Goal: Transaction & Acquisition: Subscribe to service/newsletter

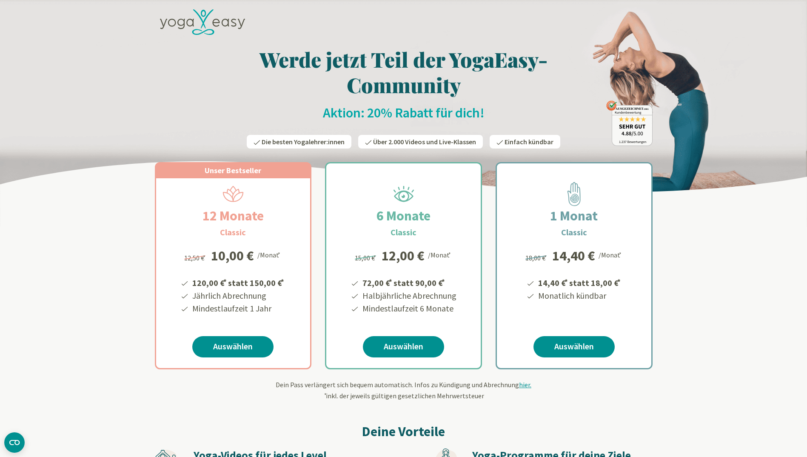
scroll to position [43, 0]
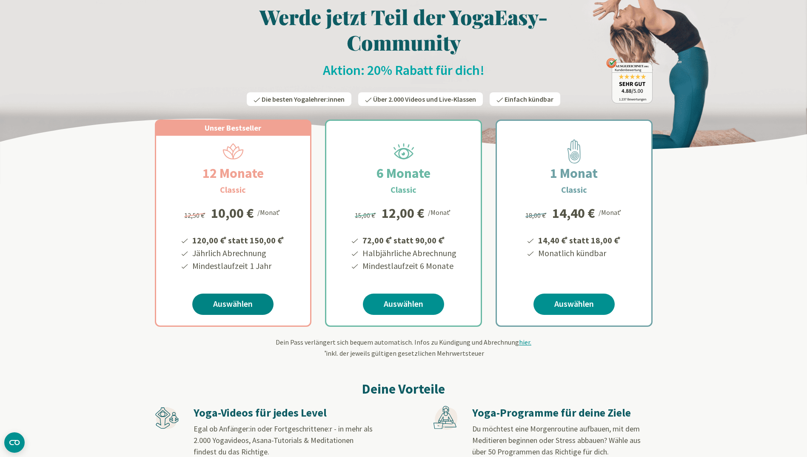
click at [239, 302] on link "Auswählen" at bounding box center [232, 304] width 81 height 21
click at [417, 305] on link "Auswählen" at bounding box center [403, 304] width 81 height 21
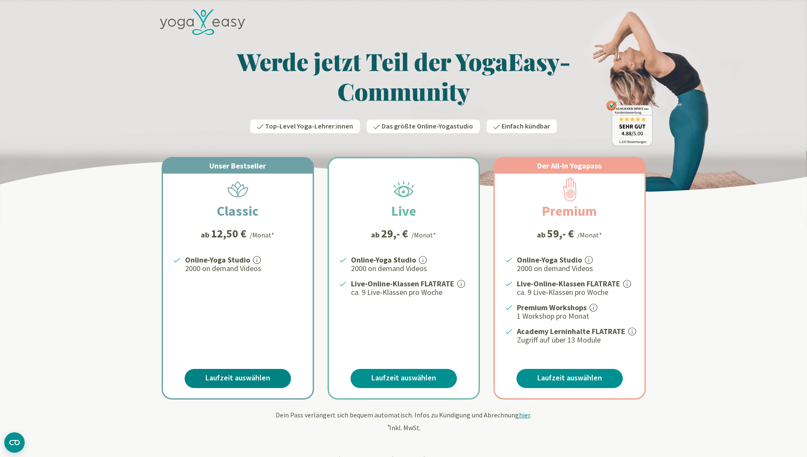
click at [238, 377] on link "Laufzeit auswählen" at bounding box center [238, 378] width 106 height 19
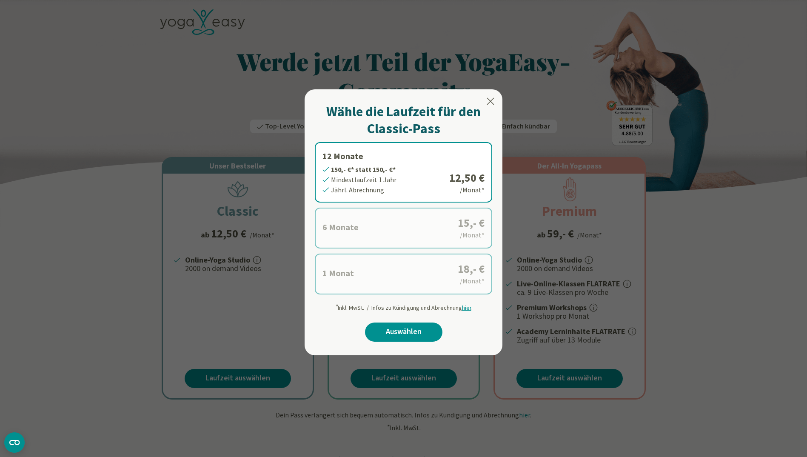
click at [488, 102] on icon at bounding box center [490, 101] width 10 height 10
